Goal: Find contact information: Obtain details needed to contact an individual or organization

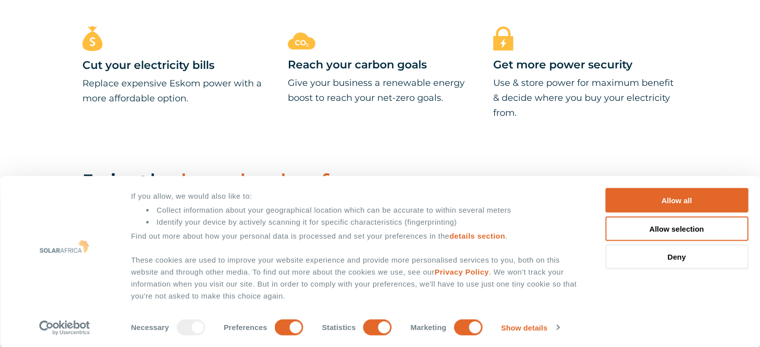
scroll to position [500, 0]
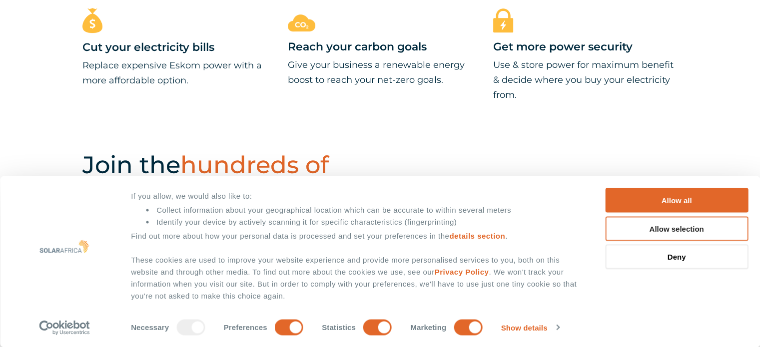
click at [650, 230] on button "Allow selection" at bounding box center [676, 228] width 143 height 24
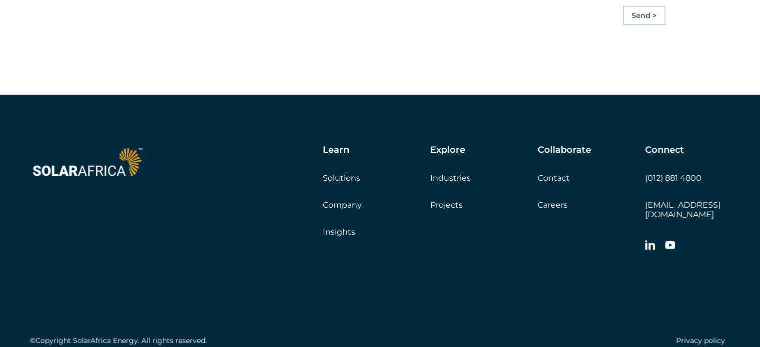
scroll to position [2874, 0]
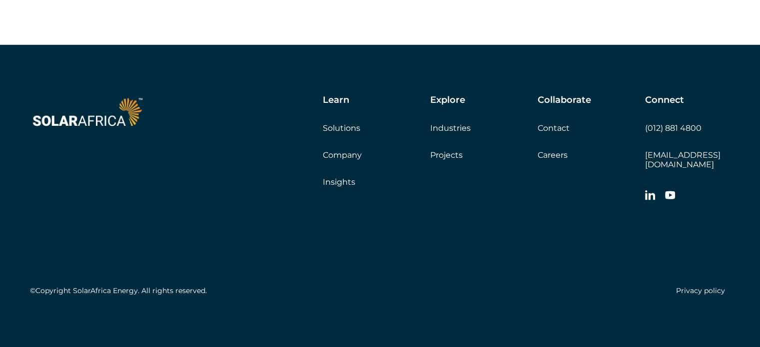
click at [552, 133] on link "Contact" at bounding box center [554, 127] width 32 height 9
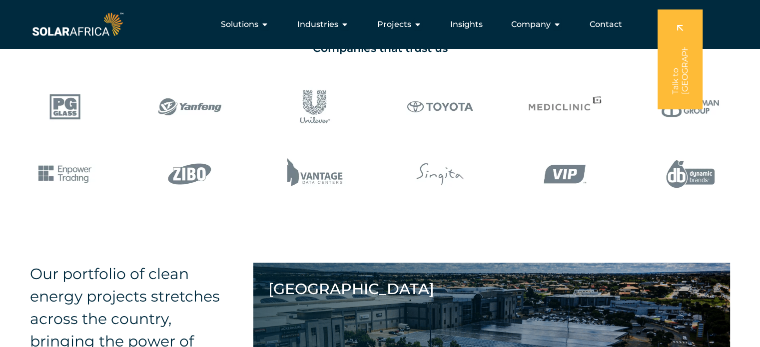
scroll to position [700, 0]
